Goal: Information Seeking & Learning: Learn about a topic

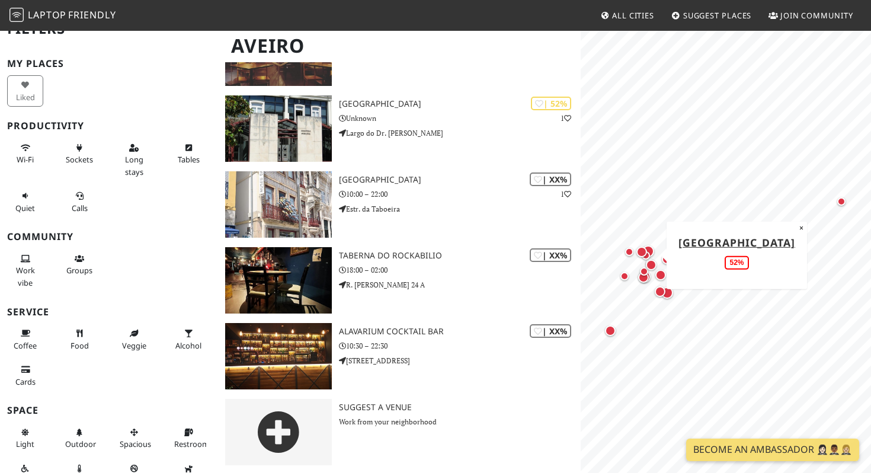
scroll to position [992, 0]
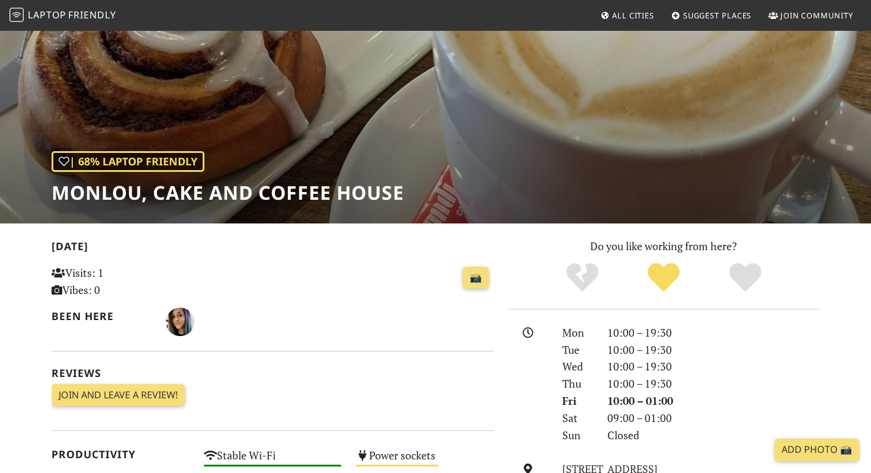
scroll to position [49, 0]
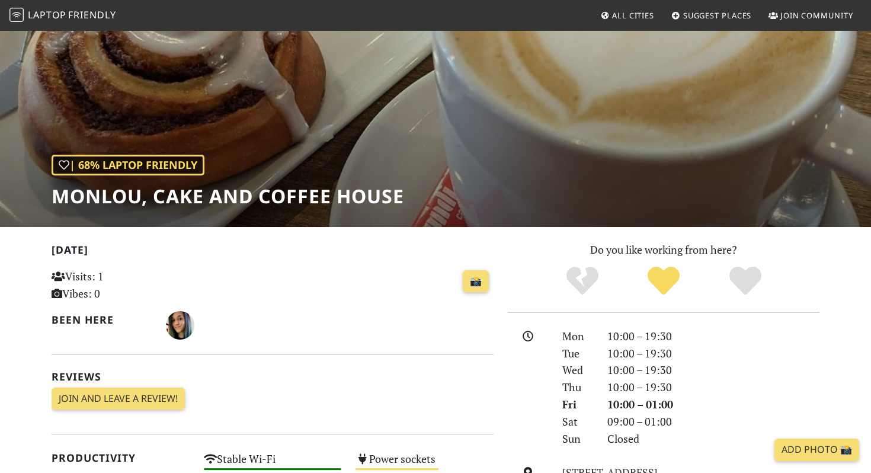
click at [118, 192] on h1 "Monlou, Cake and Coffee House" at bounding box center [228, 196] width 352 height 23
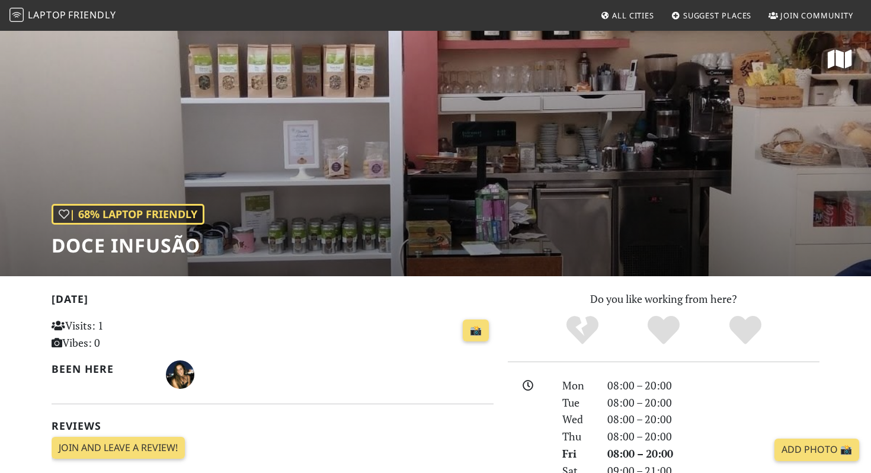
click at [118, 246] on h1 "Doce Infusão" at bounding box center [128, 245] width 153 height 23
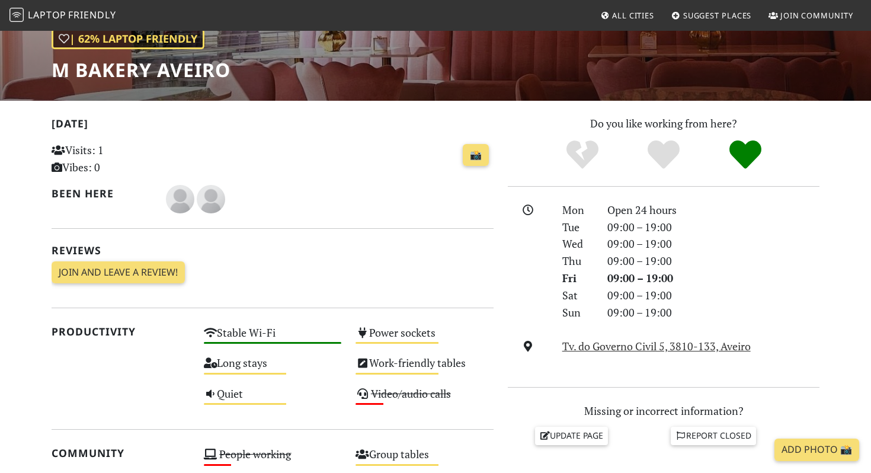
scroll to position [148, 0]
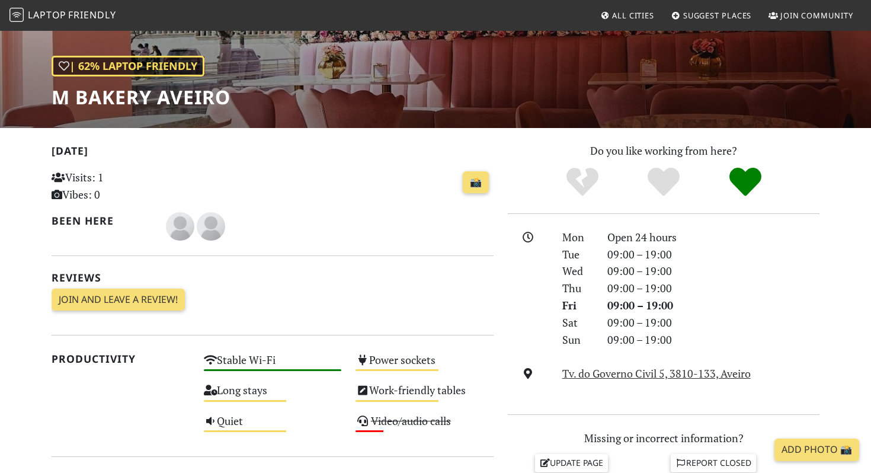
click at [148, 100] on h1 "M Bakery Aveiro" at bounding box center [141, 97] width 179 height 23
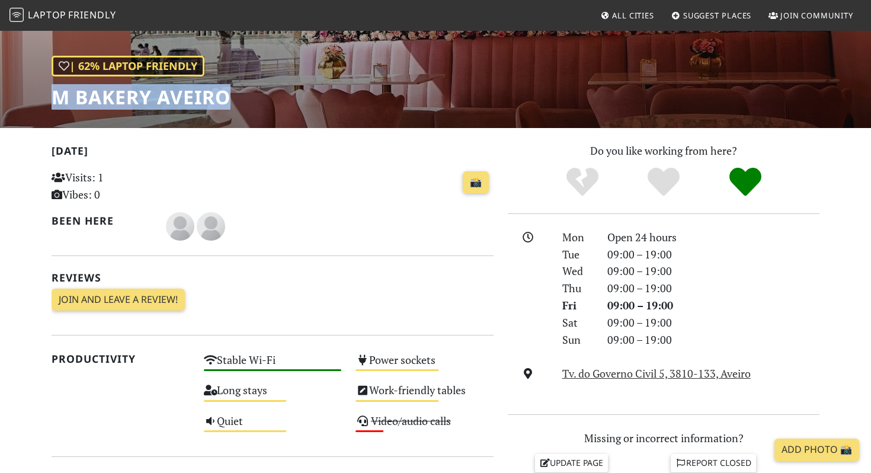
click at [148, 100] on h1 "M Bakery Aveiro" at bounding box center [141, 97] width 179 height 23
